Goal: Complete application form

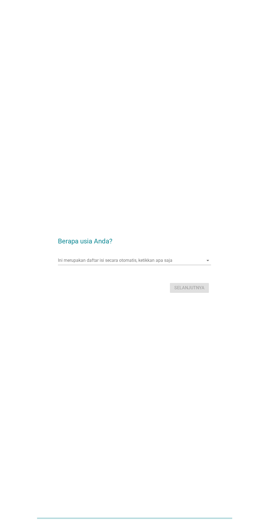
click at [110, 265] on div "Ini merupakan daftar isi secara otomatis, ketikkan apa saja arrow_drop_down" at bounding box center [134, 260] width 153 height 9
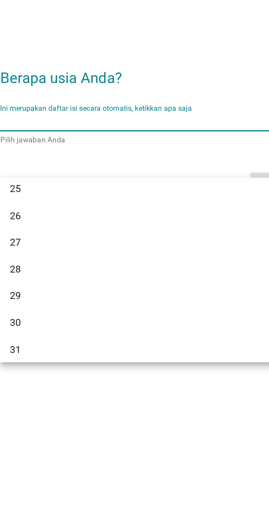
scroll to position [88, 0]
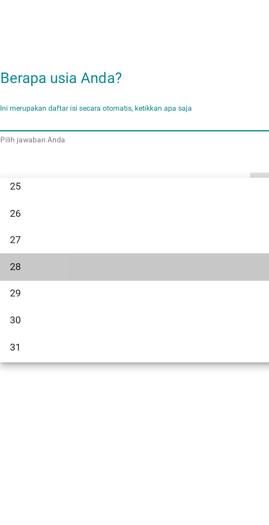
click at [81, 327] on div "28" at bounding box center [128, 325] width 132 height 7
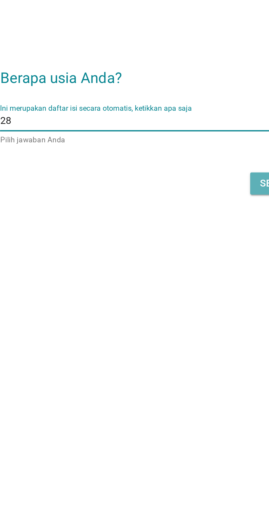
click at [171, 293] on button "Selanjutnya" at bounding box center [189, 288] width 39 height 10
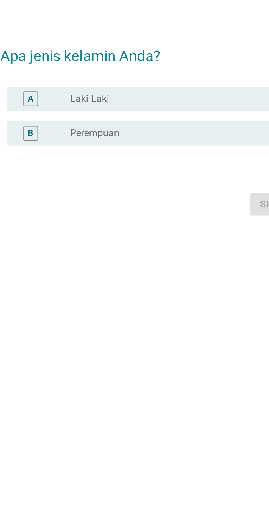
scroll to position [0, 0]
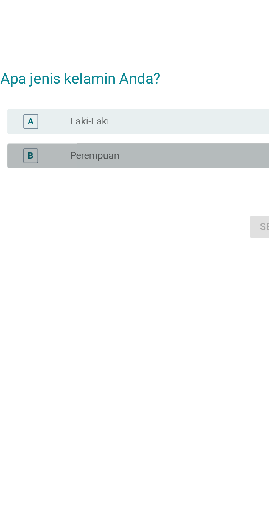
click at [103, 269] on label "Perempuan" at bounding box center [100, 265] width 22 height 5
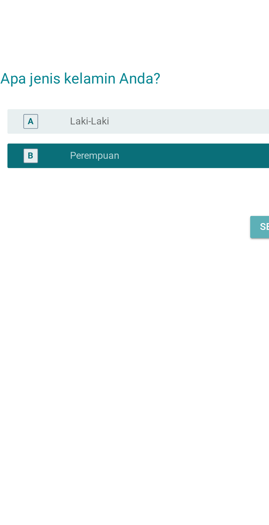
click at [171, 303] on button "Selanjutnya" at bounding box center [189, 298] width 39 height 10
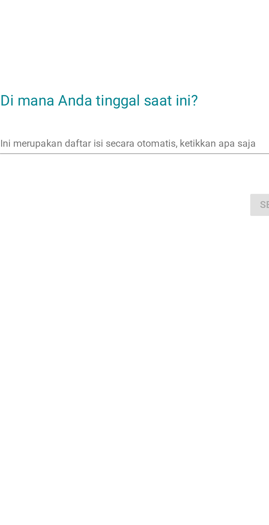
scroll to position [10, 0]
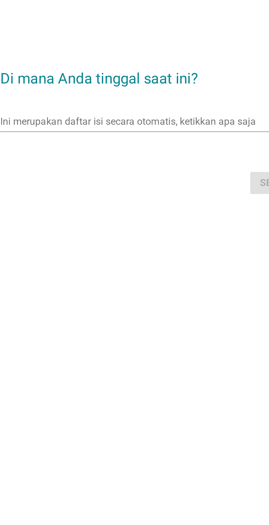
click at [120, 255] on input "Ini merupakan daftar isi secara otomatis, ketikkan apa saja" at bounding box center [130, 250] width 145 height 9
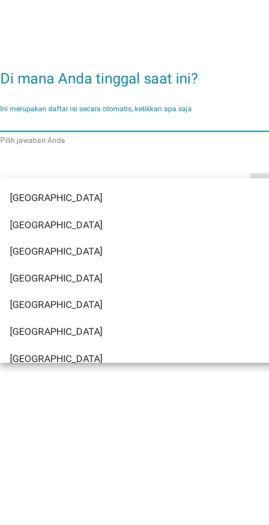
scroll to position [90, 0]
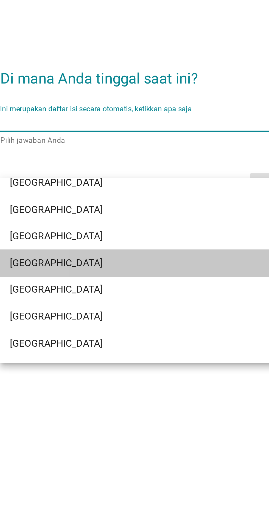
click at [108, 313] on div "[GEOGRAPHIC_DATA]" at bounding box center [128, 314] width 132 height 7
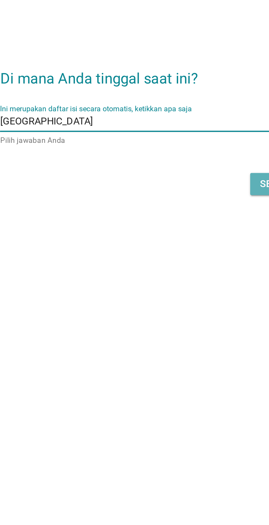
click at [170, 283] on button "Selanjutnya" at bounding box center [189, 279] width 39 height 10
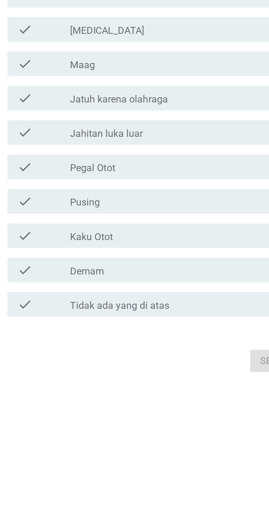
scroll to position [0, 0]
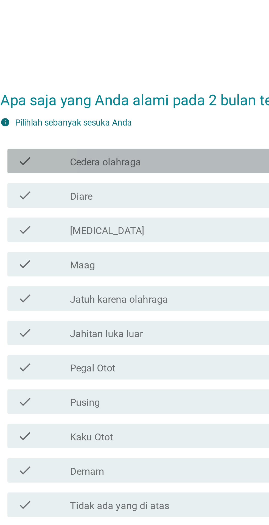
click at [92, 192] on label "Cedera olahraga" at bounding box center [105, 188] width 32 height 5
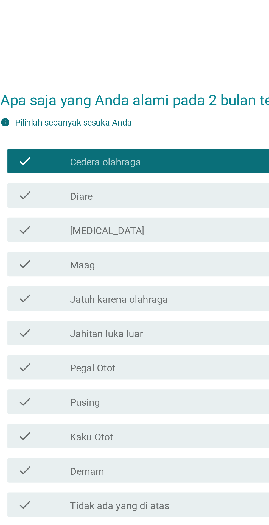
click at [98, 207] on label "Diare" at bounding box center [94, 204] width 10 height 5
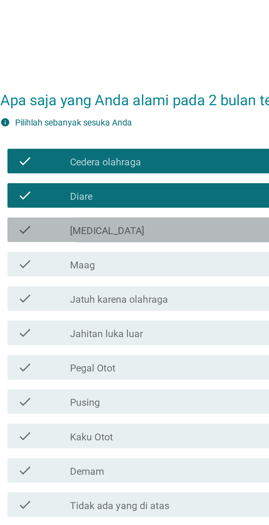
click at [85, 222] on div "check" at bounding box center [78, 219] width 24 height 7
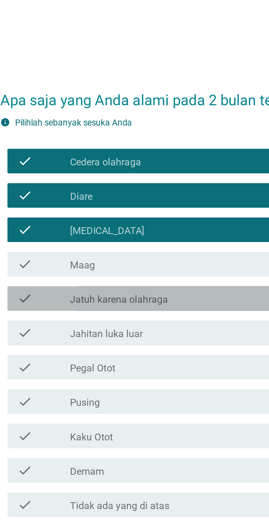
click at [89, 252] on div at bounding box center [89, 250] width 0 height 3
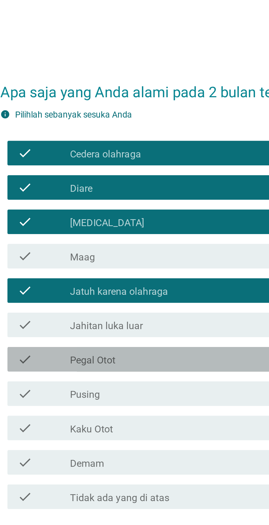
click at [91, 284] on label "Pegal Otot" at bounding box center [99, 280] width 20 height 5
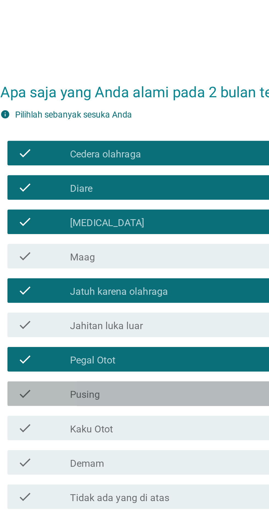
click at [91, 299] on label "Pusing" at bounding box center [95, 296] width 13 height 5
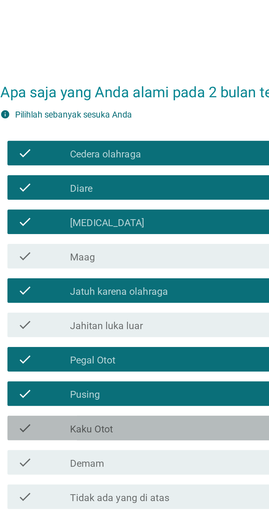
click at [89, 314] on div at bounding box center [89, 311] width 0 height 3
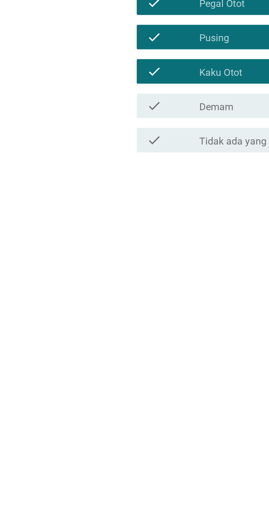
scroll to position [13, 0]
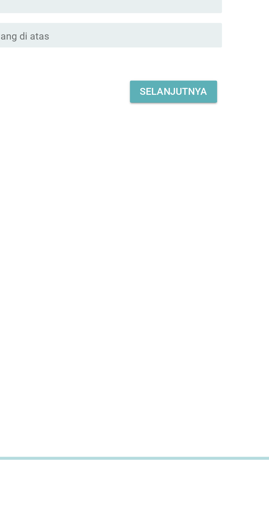
click at [195, 357] on div "Selanjutnya" at bounding box center [189, 354] width 30 height 7
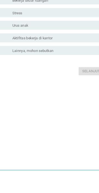
scroll to position [42, 0]
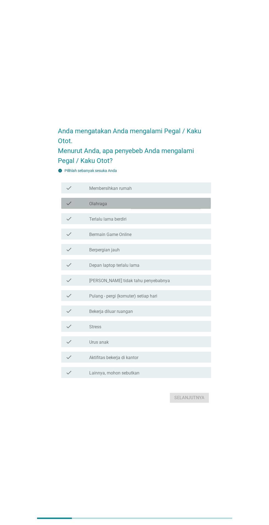
click at [144, 207] on div "check_box_outline_blank Olahraga" at bounding box center [148, 203] width 118 height 7
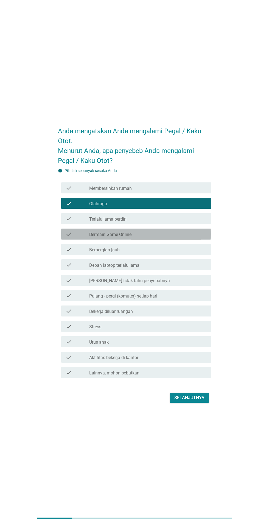
click at [153, 237] on div "check_box_outline_blank Bermain Game Online" at bounding box center [148, 234] width 118 height 7
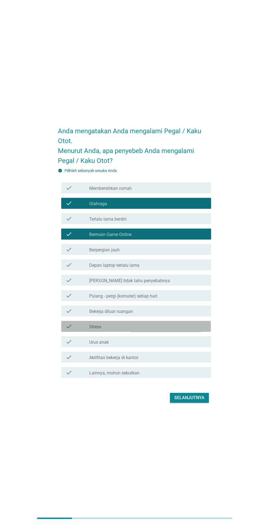
click at [147, 330] on div "check_box_outline_blank Stress" at bounding box center [148, 326] width 118 height 7
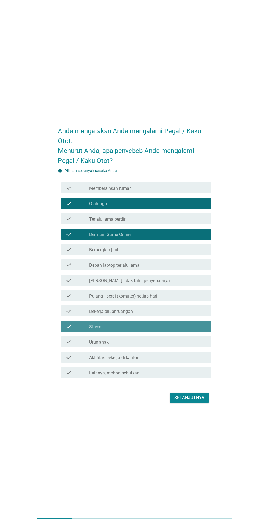
click at [154, 330] on div "check_box_outline_blank Stress" at bounding box center [148, 326] width 118 height 7
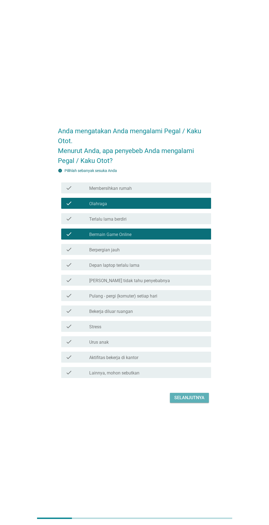
click at [192, 401] on div "Selanjutnya" at bounding box center [189, 397] width 30 height 7
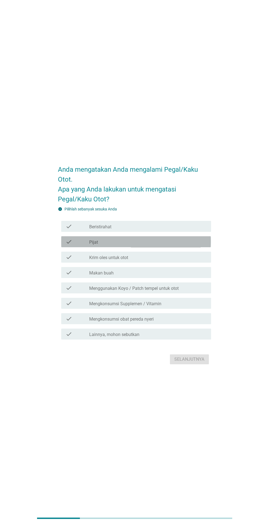
click at [69, 245] on icon "check" at bounding box center [69, 241] width 7 height 7
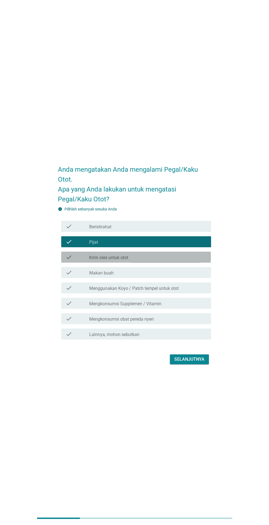
click at [74, 260] on div "check" at bounding box center [78, 257] width 24 height 7
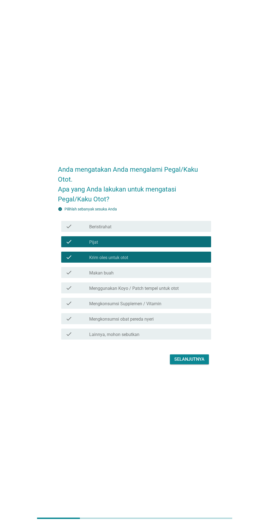
click at [99, 306] on label "Mengkonsumsi Supplemen / Vitamin" at bounding box center [125, 303] width 72 height 5
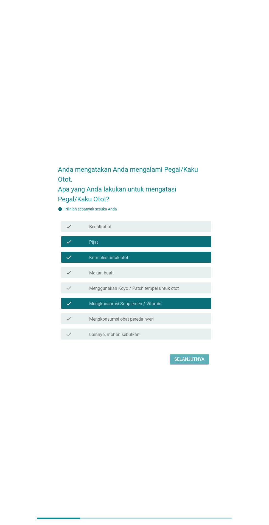
click at [186, 363] on div "Selanjutnya" at bounding box center [189, 359] width 30 height 7
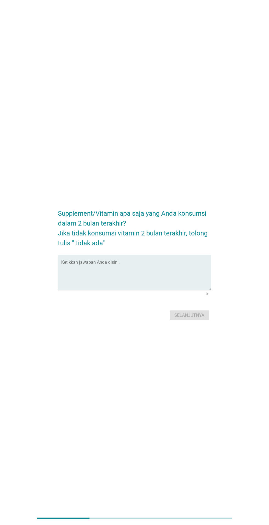
click at [106, 290] on textarea "Ketikkan jawaban Anda disini." at bounding box center [136, 275] width 150 height 29
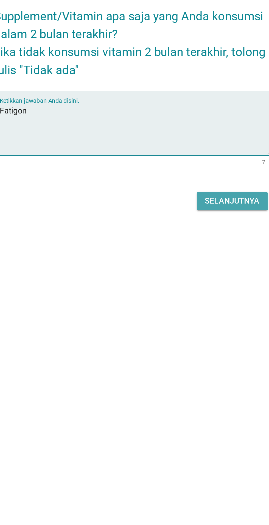
type textarea "Fatigon"
click at [186, 320] on button "Selanjutnya" at bounding box center [189, 315] width 39 height 10
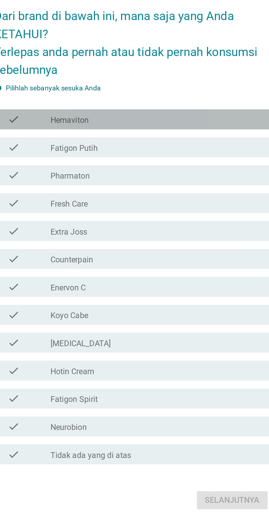
click at [83, 193] on div "check check_box_outline_blank Hemaviton" at bounding box center [136, 187] width 150 height 11
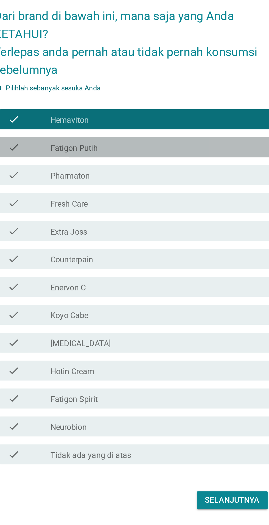
click at [110, 207] on label "Fatigon Putih" at bounding box center [102, 203] width 26 height 5
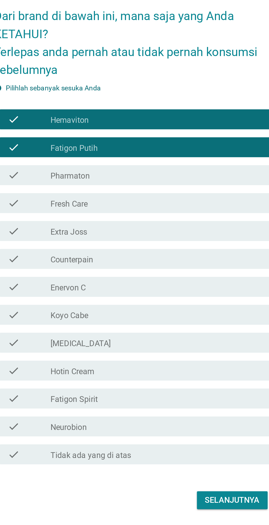
click at [123, 224] on div "check check_box_outline_blank Pharmaton" at bounding box center [136, 218] width 150 height 11
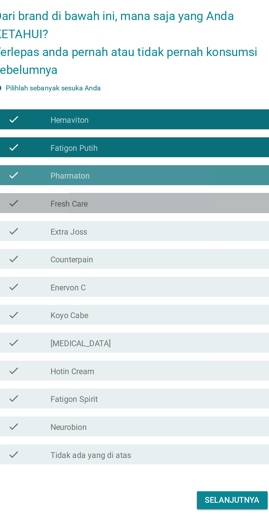
click at [126, 239] on div "check check_box_outline_blank Fresh Care" at bounding box center [136, 233] width 150 height 11
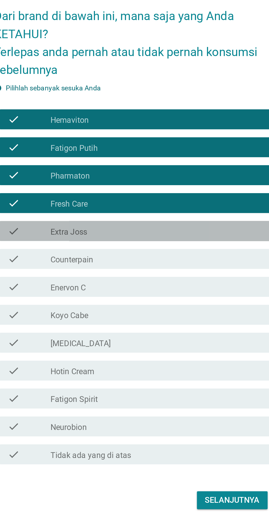
click at [127, 253] on div "check_box_outline_blank Extra Joss" at bounding box center [148, 249] width 118 height 7
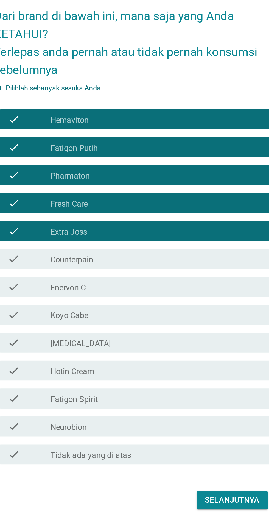
click at [132, 268] on div "check_box_outline_blank Counterpain" at bounding box center [148, 264] width 118 height 7
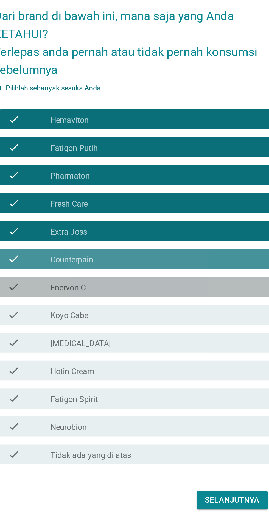
click at [134, 283] on div "check_box_outline_blank Enervon C" at bounding box center [148, 280] width 118 height 7
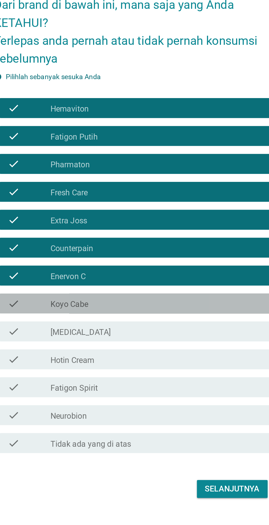
click at [128, 299] on div "check_box_outline_blank Koyo Cabe" at bounding box center [148, 295] width 118 height 7
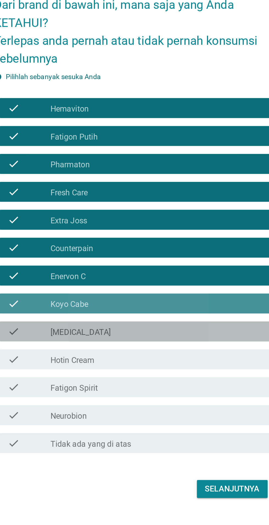
click at [129, 314] on div "check_box_outline_blank [MEDICAL_DATA]" at bounding box center [148, 311] width 118 height 7
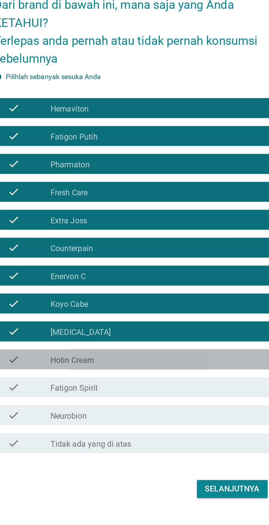
click at [132, 330] on div "check_box_outline_blank Hotin Cream" at bounding box center [148, 326] width 118 height 7
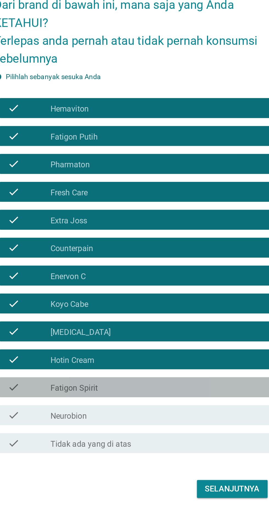
click at [123, 345] on div "check_box_outline_blank Fatigon Spirit" at bounding box center [148, 341] width 118 height 7
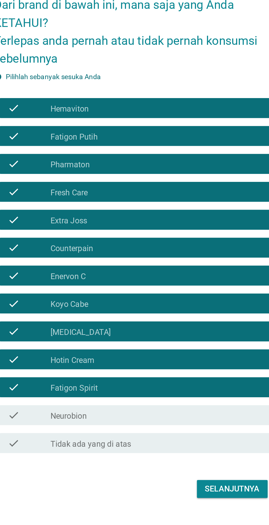
click at [124, 360] on div "check_box_outline_blank Neurobion" at bounding box center [148, 357] width 118 height 7
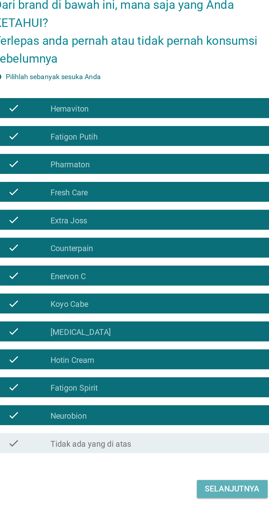
click at [179, 401] on div "Selanjutnya" at bounding box center [189, 397] width 30 height 7
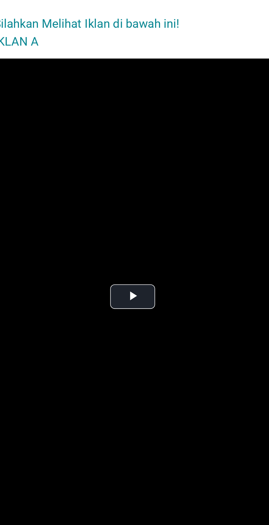
scroll to position [11, 0]
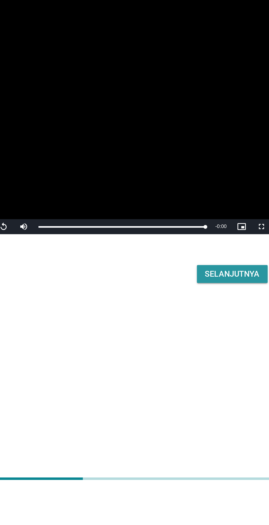
click at [183, 409] on div "Selanjutnya" at bounding box center [189, 405] width 30 height 7
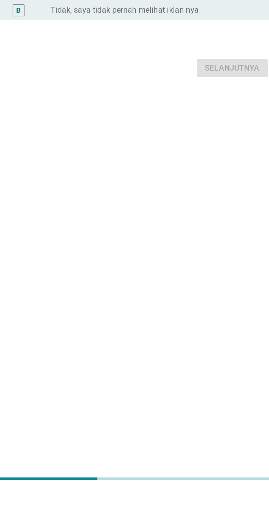
scroll to position [0, 0]
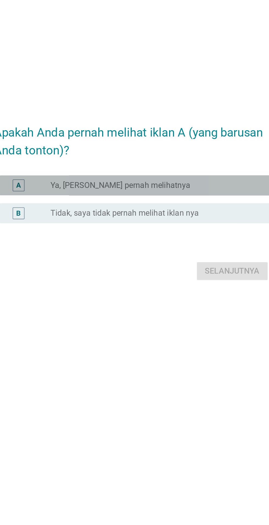
click at [111, 258] on label "Ya, [PERSON_NAME] pernah melihatnya" at bounding box center [127, 255] width 77 height 5
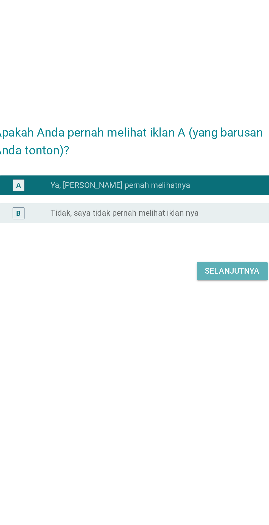
click at [181, 306] on div "Selanjutnya" at bounding box center [189, 302] width 30 height 7
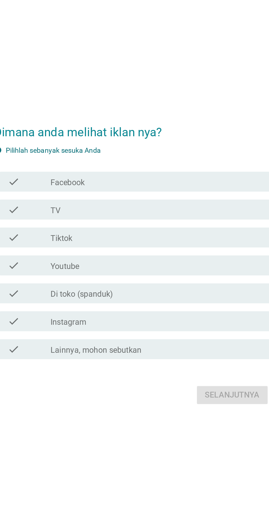
click at [79, 238] on div "check" at bounding box center [78, 234] width 24 height 7
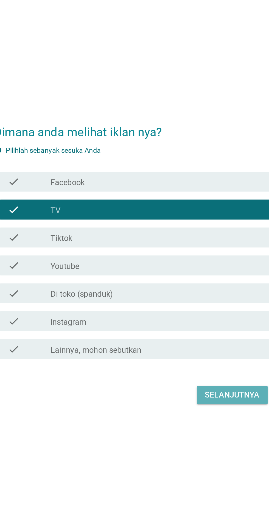
click at [175, 340] on div "Selanjutnya" at bounding box center [189, 336] width 30 height 7
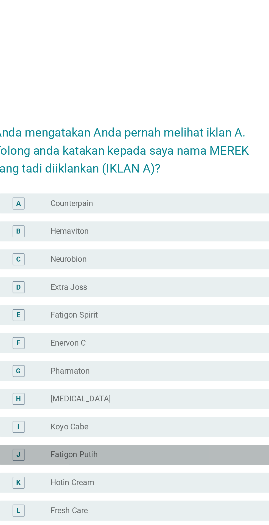
click at [97, 309] on label "Fatigon Putih" at bounding box center [102, 306] width 26 height 5
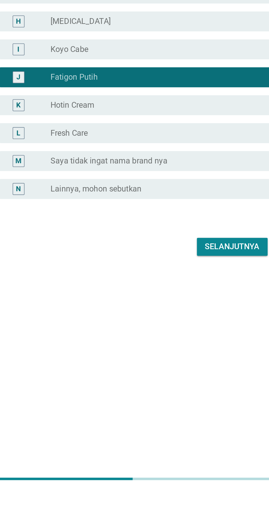
scroll to position [13, 0]
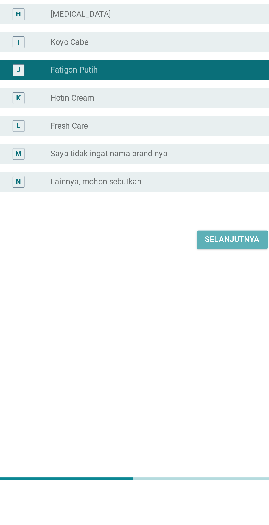
click at [174, 391] on button "Selanjutnya" at bounding box center [189, 386] width 39 height 10
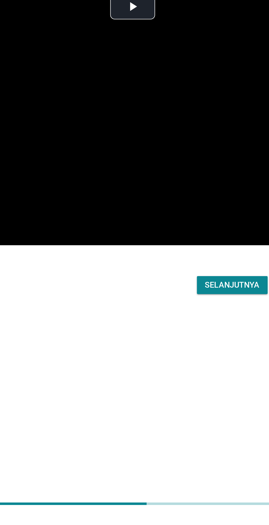
scroll to position [44, 0]
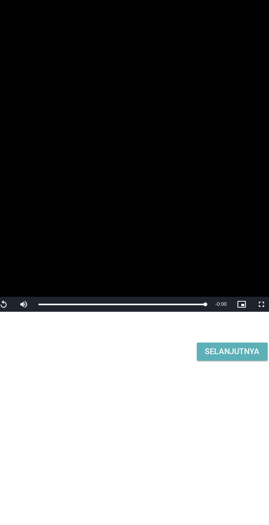
click at [177, 401] on div "Selanjutnya" at bounding box center [189, 397] width 30 height 7
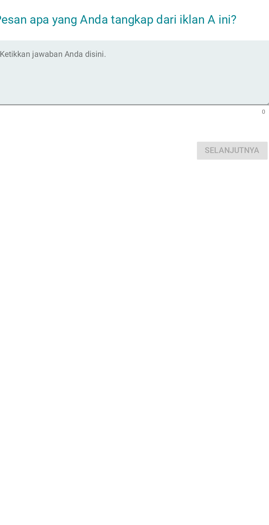
scroll to position [0, 0]
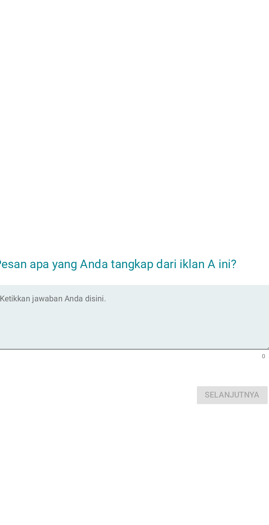
click at [125, 275] on textarea "Ketikkan jawaban Anda disini." at bounding box center [136, 260] width 150 height 29
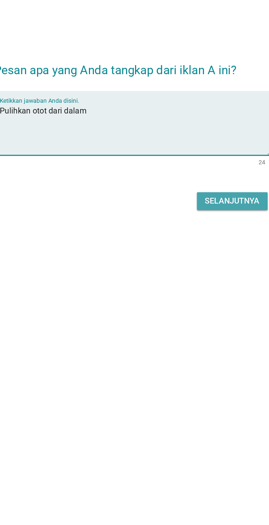
type textarea "Pulihkan otot dari dalam"
click at [179, 304] on div "Selanjutnya" at bounding box center [189, 300] width 30 height 7
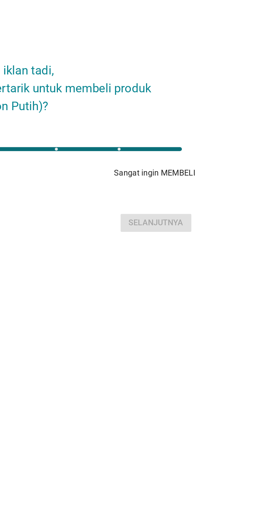
click at [199, 267] on div "1" at bounding box center [134, 266] width 139 height 2
type input "5"
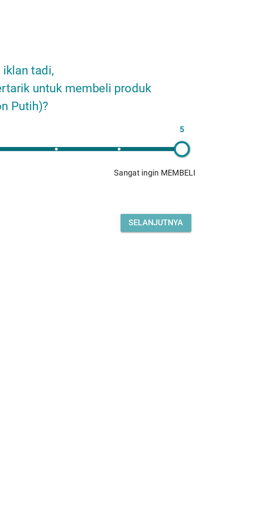
click at [187, 310] on div "Selanjutnya" at bounding box center [189, 306] width 30 height 7
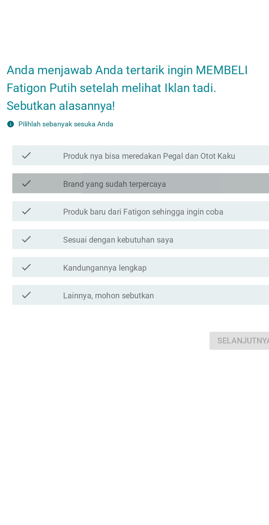
click at [91, 255] on label "Brand yang sudah terpercaya" at bounding box center [117, 252] width 57 height 5
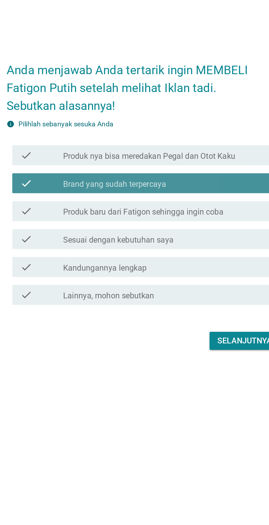
click at [103, 286] on label "Sesuai dengan kebutuhan saya" at bounding box center [119, 283] width 61 height 5
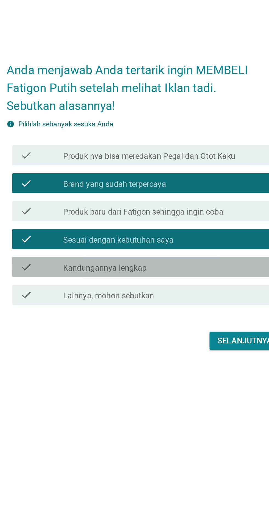
click at [121, 302] on label "Kandungannya lengkap" at bounding box center [112, 298] width 46 height 5
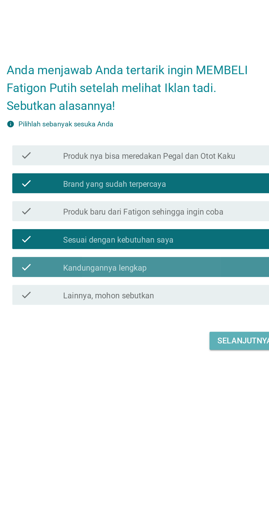
click at [180, 342] on div "Selanjutnya" at bounding box center [189, 339] width 30 height 7
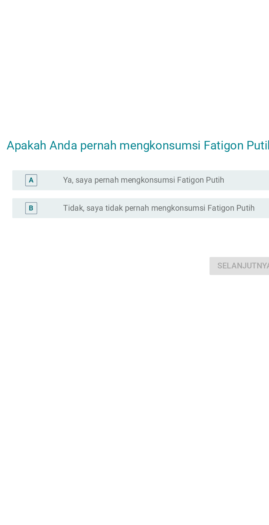
scroll to position [41, 0]
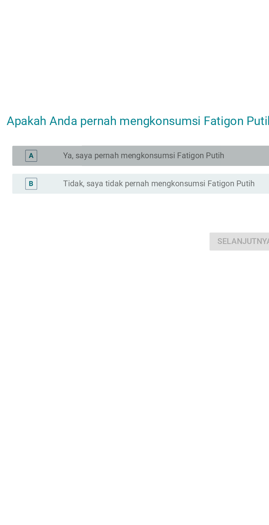
click at [89, 234] on label "Ya, saya pernah mengkonsumsi Fatigon Putih" at bounding box center [133, 236] width 89 height 5
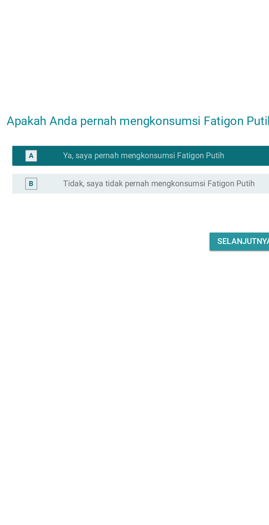
click at [177, 281] on div "Selanjutnya" at bounding box center [189, 284] width 30 height 7
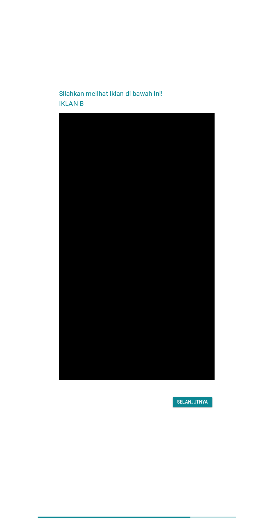
scroll to position [12, 0]
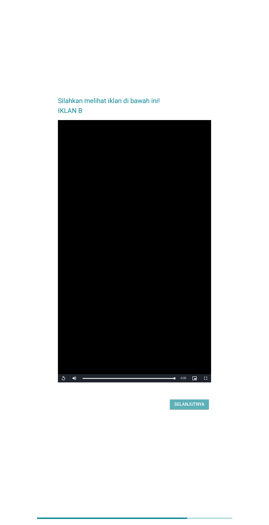
click at [177, 408] on div "Selanjutnya" at bounding box center [189, 404] width 30 height 7
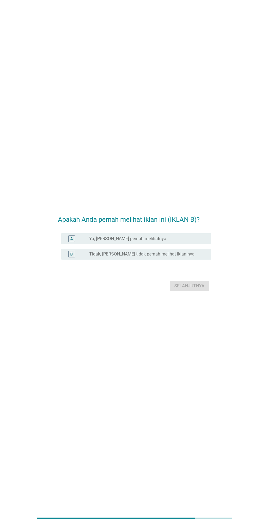
scroll to position [0, 0]
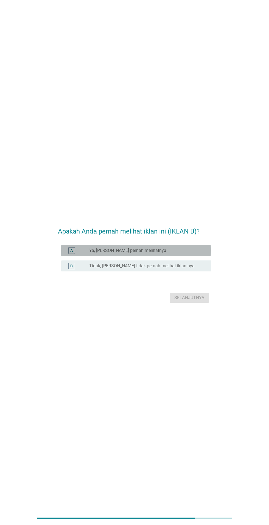
click at [122, 253] on label "Ya, [PERSON_NAME] pernah melihatnya" at bounding box center [127, 250] width 77 height 5
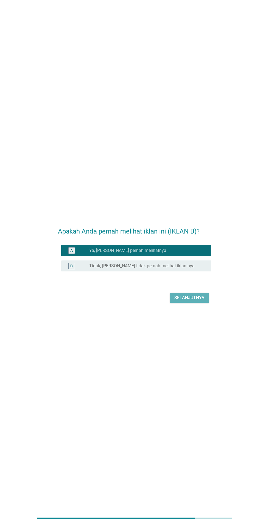
click at [182, 303] on button "Selanjutnya" at bounding box center [189, 298] width 39 height 10
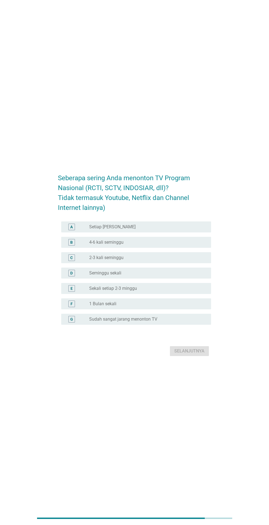
click at [92, 245] on label "4-6 kali seminggu" at bounding box center [106, 241] width 34 height 5
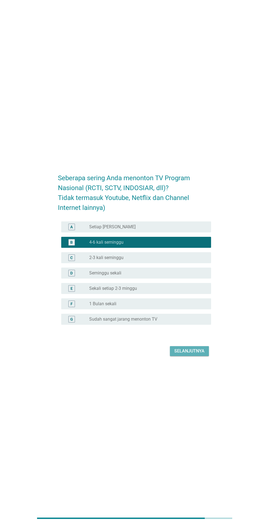
click at [177, 354] on div "Selanjutnya" at bounding box center [189, 351] width 30 height 7
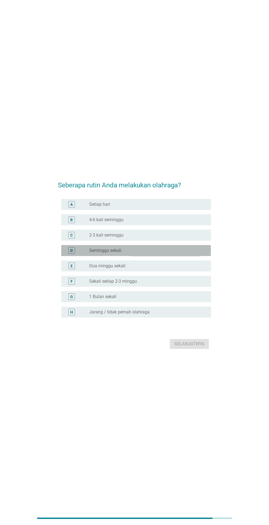
click at [71, 253] on div "D" at bounding box center [71, 250] width 2 height 6
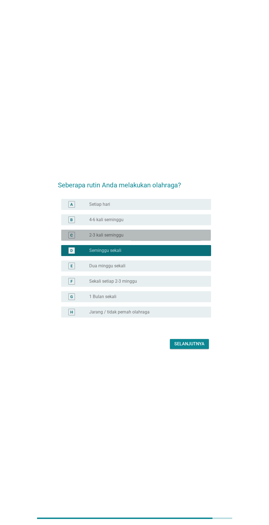
click at [74, 238] on div "C" at bounding box center [71, 235] width 7 height 7
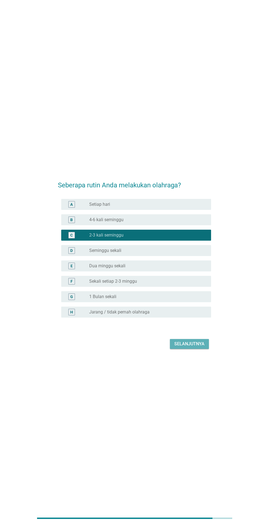
click at [178, 347] on div "Selanjutnya" at bounding box center [189, 344] width 30 height 7
